Goal: Transaction & Acquisition: Subscribe to service/newsletter

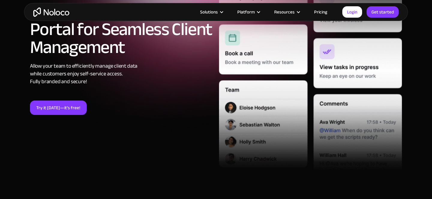
scroll to position [128, 0]
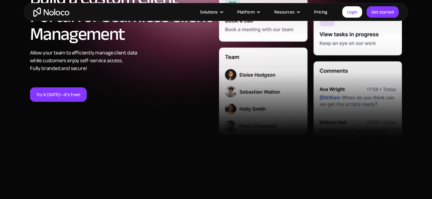
click at [315, 13] on link "Pricing" at bounding box center [320, 12] width 28 height 8
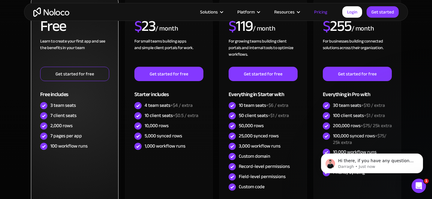
click at [62, 79] on link "Get started for free" at bounding box center [74, 74] width 69 height 14
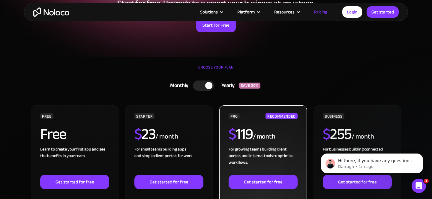
scroll to position [80, 0]
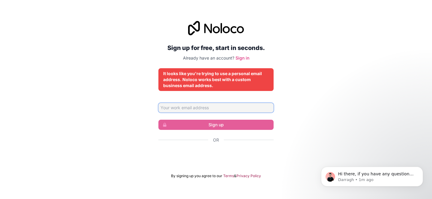
click at [248, 106] on input "Email address" at bounding box center [215, 108] width 115 height 10
click at [321, 110] on div "Sign up for free, start in seconds. Already have an account? Sign in It looks l…" at bounding box center [216, 100] width 432 height 174
click at [259, 109] on input "Email address" at bounding box center [215, 108] width 115 height 10
type input "g"
click at [323, 35] on div "Sign up for free, start in seconds. Already have an account? Sign in It looks l…" at bounding box center [216, 100] width 432 height 174
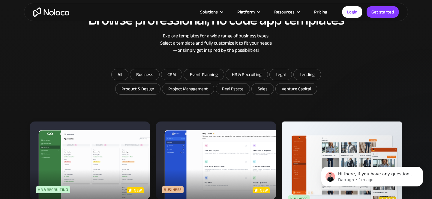
scroll to position [316, 0]
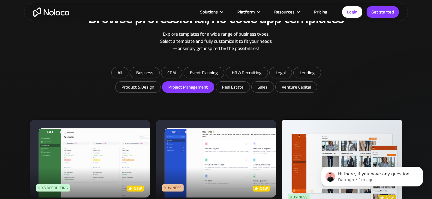
click at [180, 88] on input "Project Management" at bounding box center [188, 87] width 52 height 11
checkbox input "true"
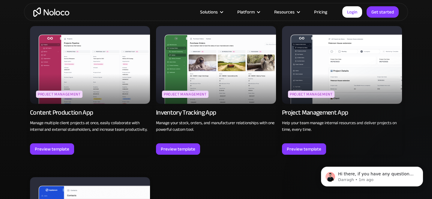
scroll to position [409, 0]
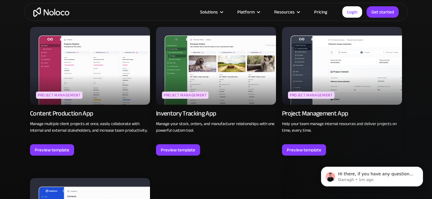
click at [344, 80] on img at bounding box center [342, 66] width 120 height 78
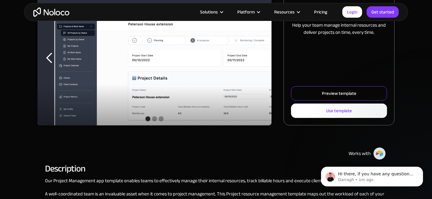
click at [330, 97] on div "Preview template" at bounding box center [339, 94] width 34 height 8
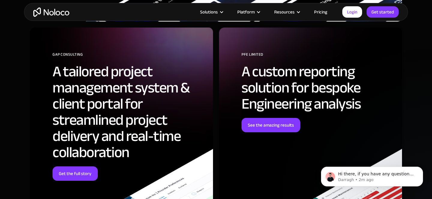
scroll to position [1977, 0]
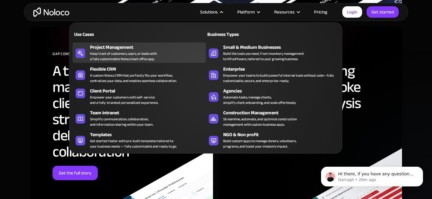
click at [123, 51] on div "Keep track of customers, users, or leads with a fully customizable Noloco back …" at bounding box center [123, 56] width 67 height 11
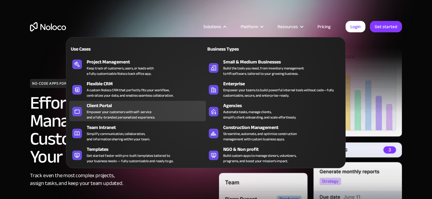
click at [114, 110] on div "Empower your customers with self-service and a fully-branded personalized exper…" at bounding box center [121, 114] width 68 height 11
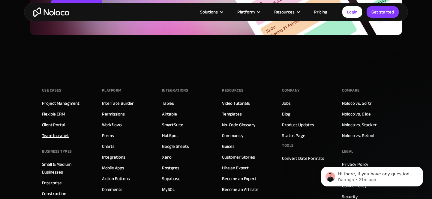
scroll to position [3299, 0]
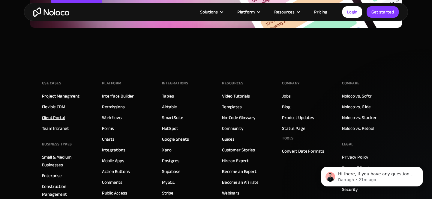
click at [49, 116] on link "Client Portal" at bounding box center [53, 118] width 23 height 8
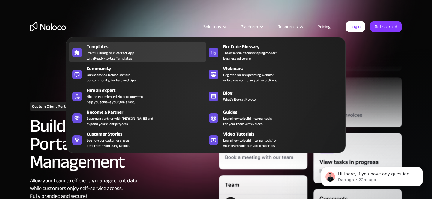
click at [118, 53] on span "Start Building Your Perfect App with Ready-to-Use Templates" at bounding box center [111, 55] width 48 height 11
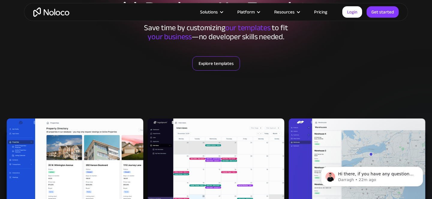
click at [225, 64] on link "Explore templates" at bounding box center [216, 63] width 48 height 14
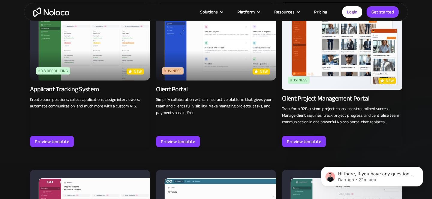
scroll to position [427, 0]
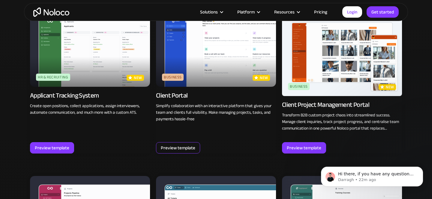
click at [184, 150] on div "Preview template" at bounding box center [178, 148] width 34 height 8
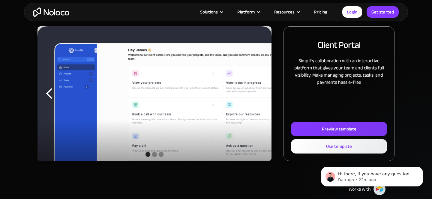
scroll to position [79, 0]
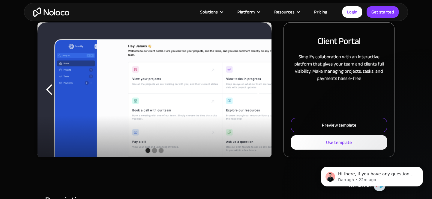
click at [348, 127] on div "Preview template" at bounding box center [339, 125] width 34 height 8
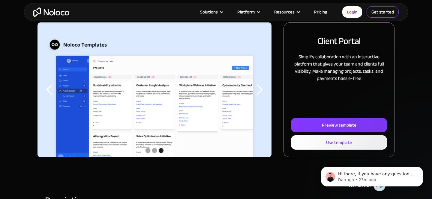
click at [379, 16] on link "Get started" at bounding box center [382, 11] width 32 height 11
